Goal: Find specific page/section: Locate a particular part of the current website

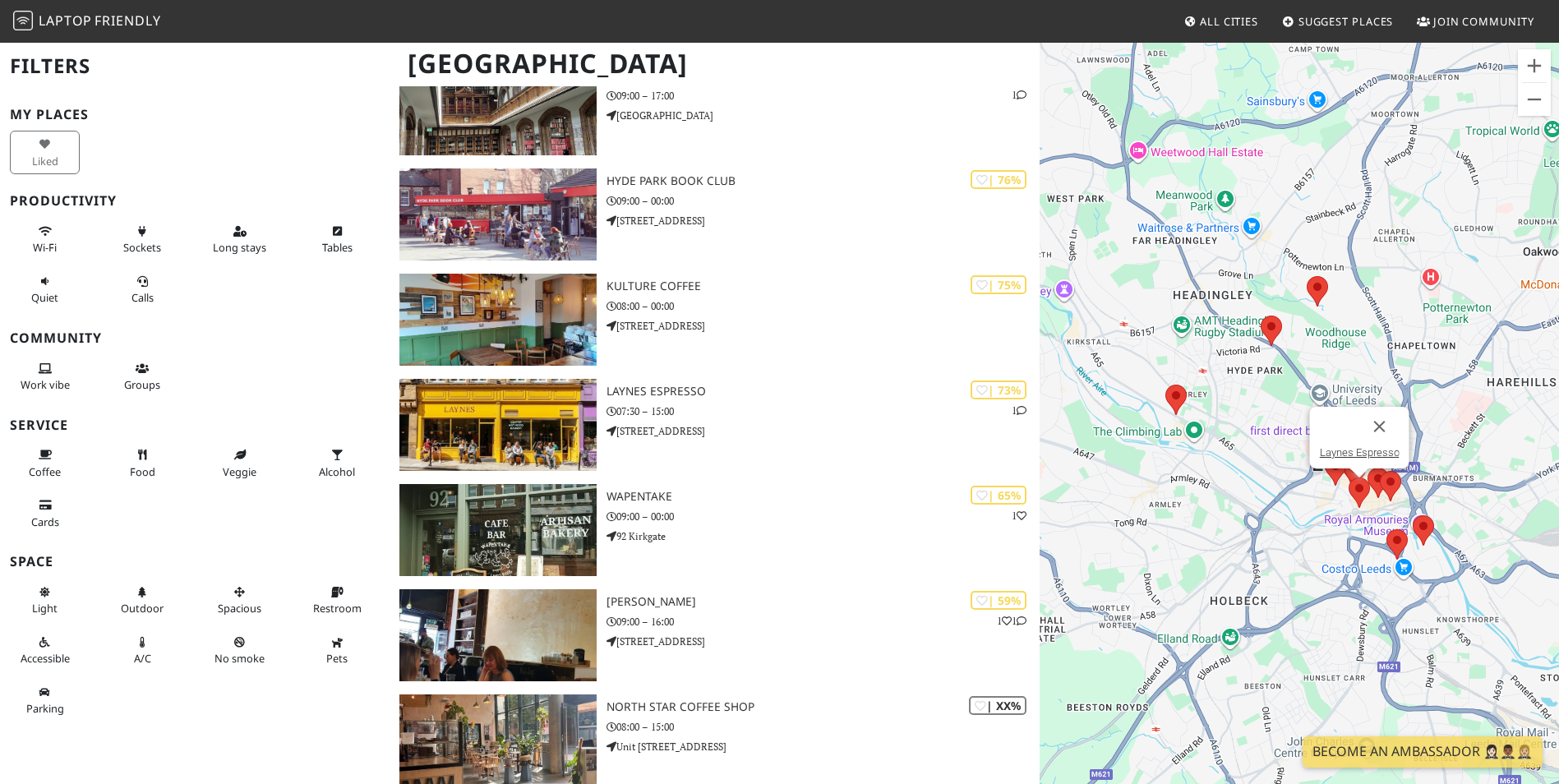
scroll to position [476, 0]
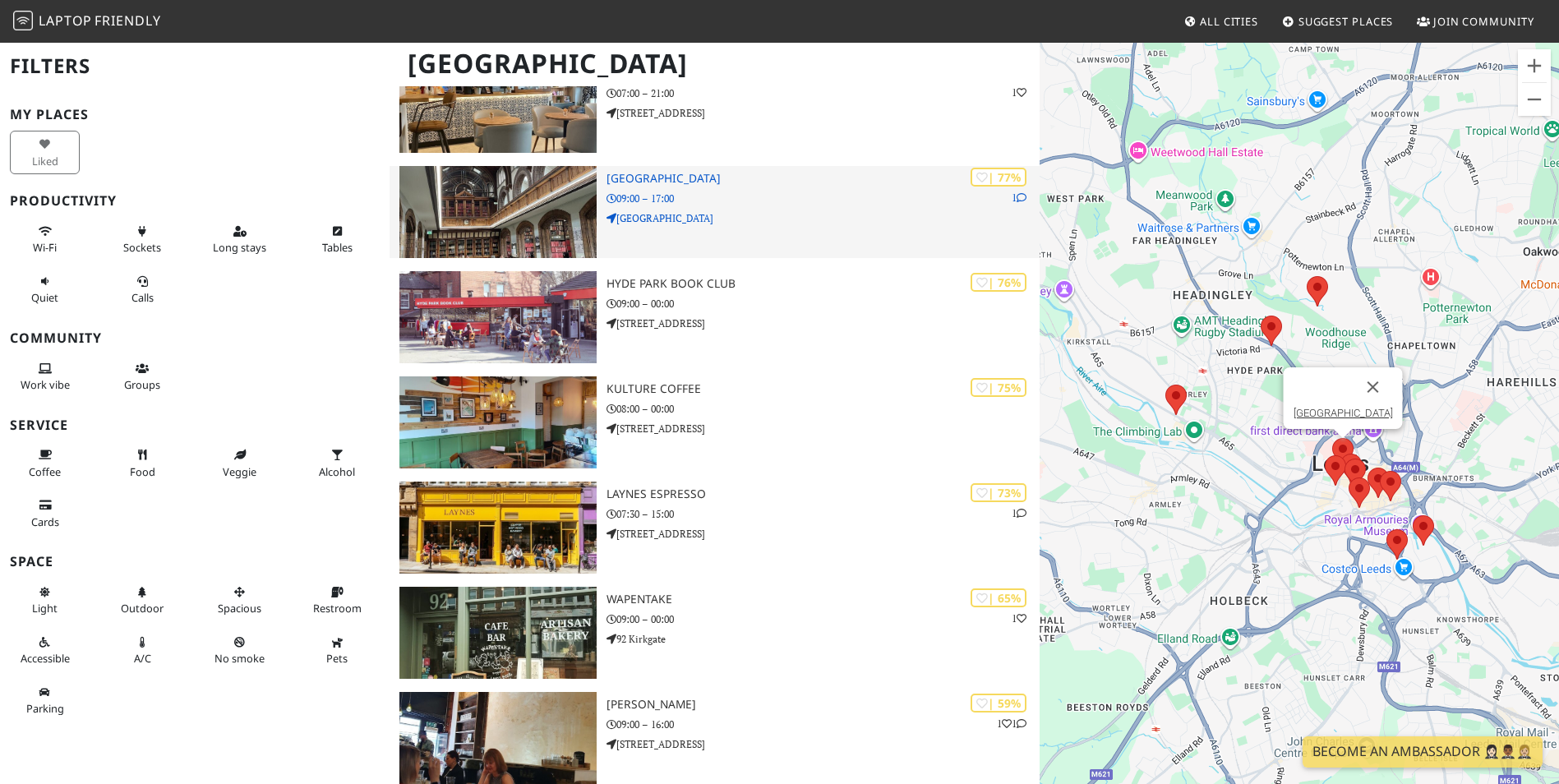
click at [682, 182] on h3 "[GEOGRAPHIC_DATA]" at bounding box center [822, 179] width 433 height 14
